Goal: Check status: Check status

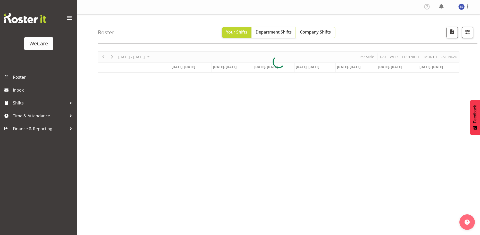
click at [308, 30] on span "Company Shifts" at bounding box center [315, 32] width 31 height 6
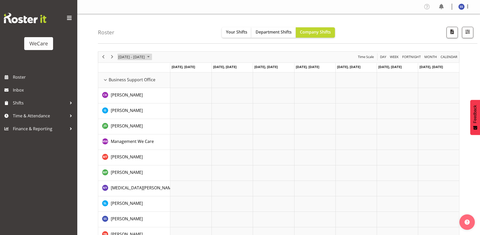
click at [152, 59] on span "June 2024" at bounding box center [148, 57] width 6 height 6
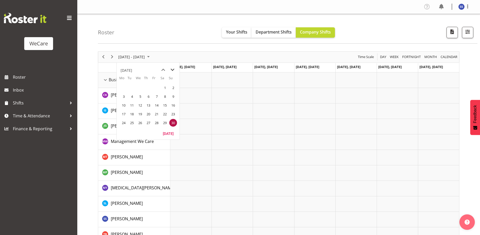
click at [172, 70] on span "next month" at bounding box center [172, 69] width 9 height 9
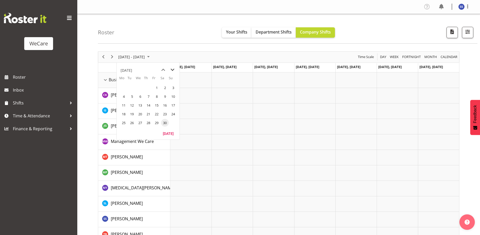
click at [172, 70] on span "next month" at bounding box center [172, 69] width 9 height 9
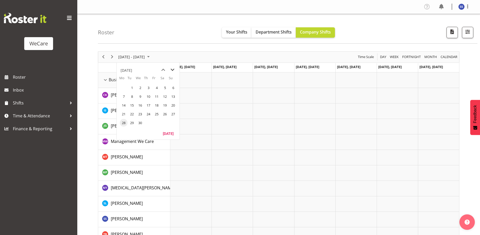
click at [172, 70] on span "next month" at bounding box center [172, 69] width 9 height 9
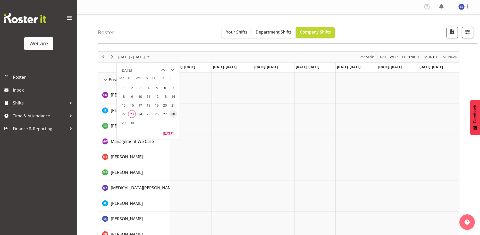
drag, startPoint x: 131, startPoint y: 114, endPoint x: 163, endPoint y: 121, distance: 32.4
click at [131, 114] on span "23" at bounding box center [132, 114] width 8 height 8
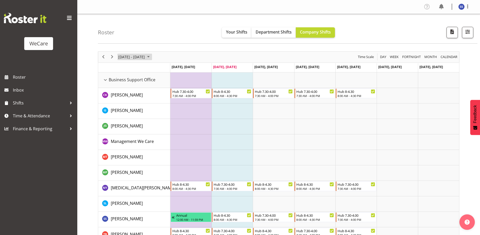
click at [152, 57] on span "September 2025" at bounding box center [148, 57] width 6 height 6
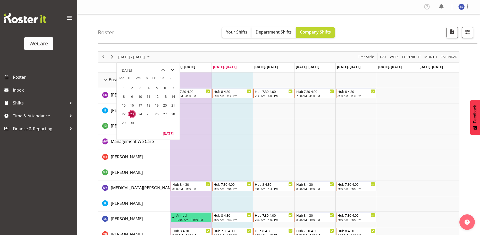
click at [172, 70] on span "next month" at bounding box center [172, 69] width 9 height 9
click at [156, 95] on span "10" at bounding box center [157, 97] width 8 height 8
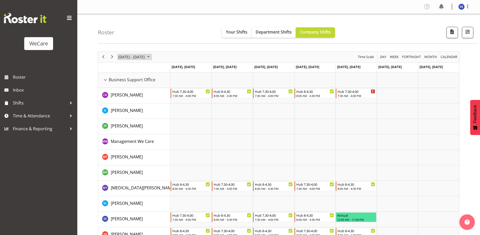
drag, startPoint x: 140, startPoint y: 53, endPoint x: 140, endPoint y: 59, distance: 5.4
click at [140, 53] on div "[DATE] - [DATE]" at bounding box center [135, 57] width 36 height 11
click at [105, 57] on span "Previous" at bounding box center [103, 57] width 6 height 6
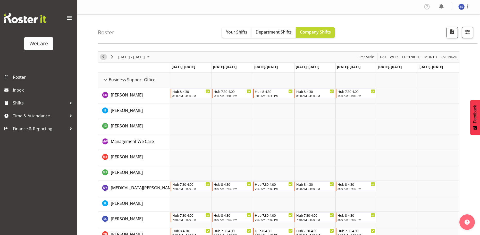
click at [104, 58] on span "Previous" at bounding box center [103, 57] width 6 height 6
